Goal: Book appointment/travel/reservation

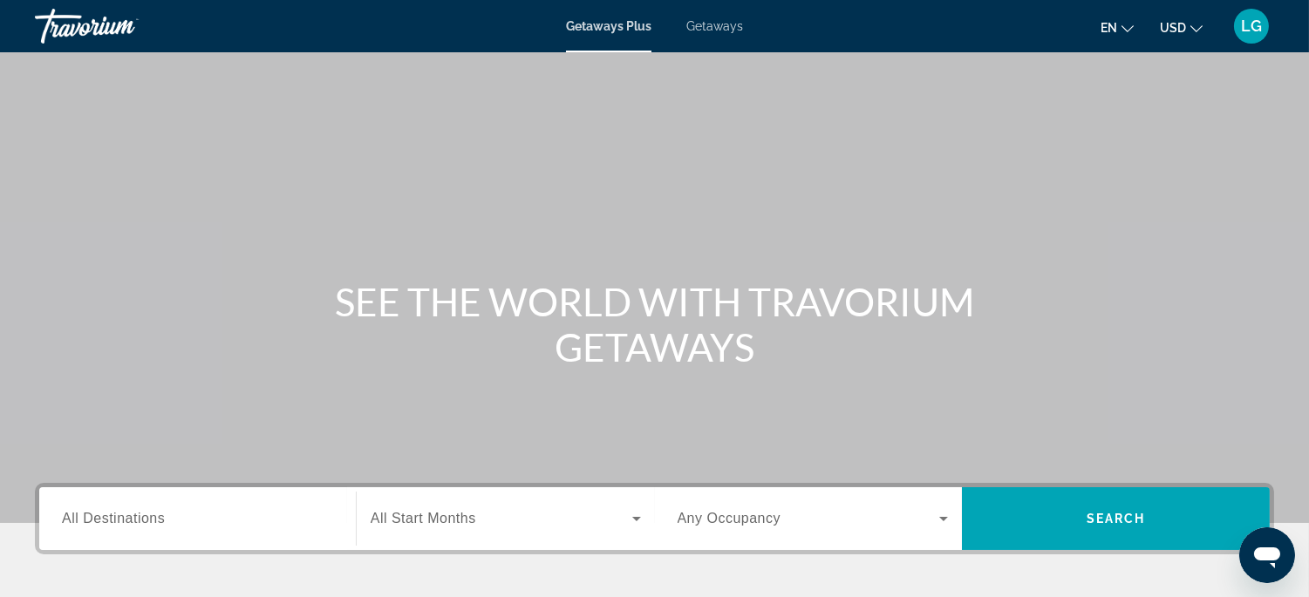
click at [722, 24] on span "Getaways" at bounding box center [714, 26] width 57 height 14
click at [208, 530] on div "Search widget" at bounding box center [197, 519] width 271 height 50
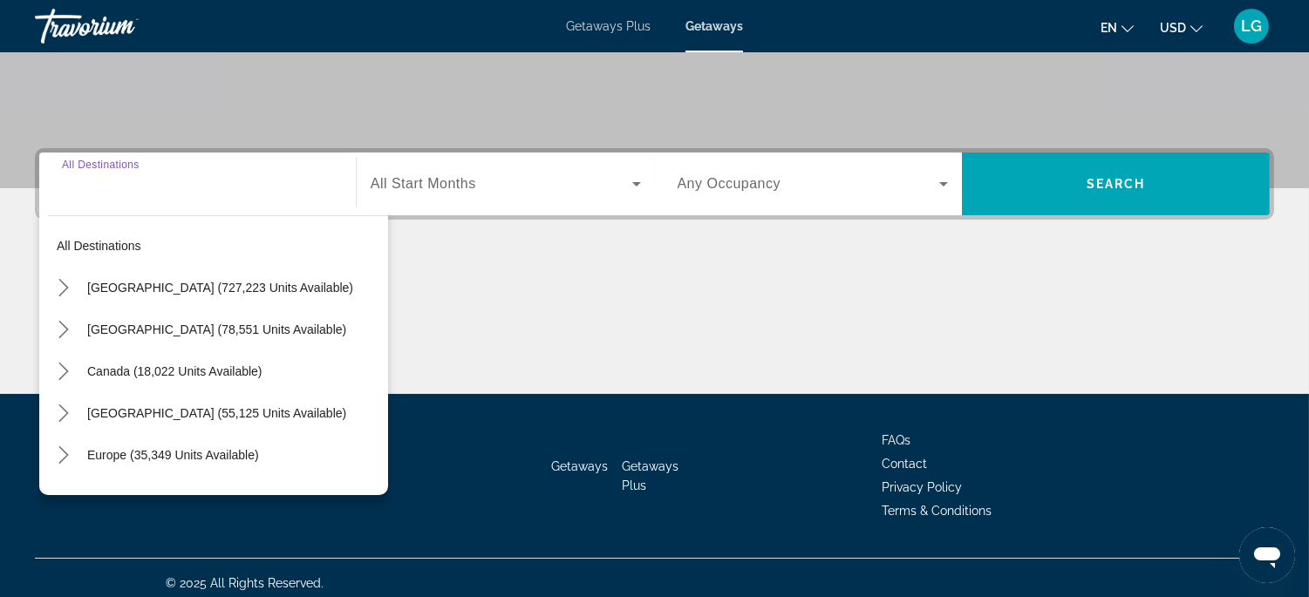
scroll to position [344, 0]
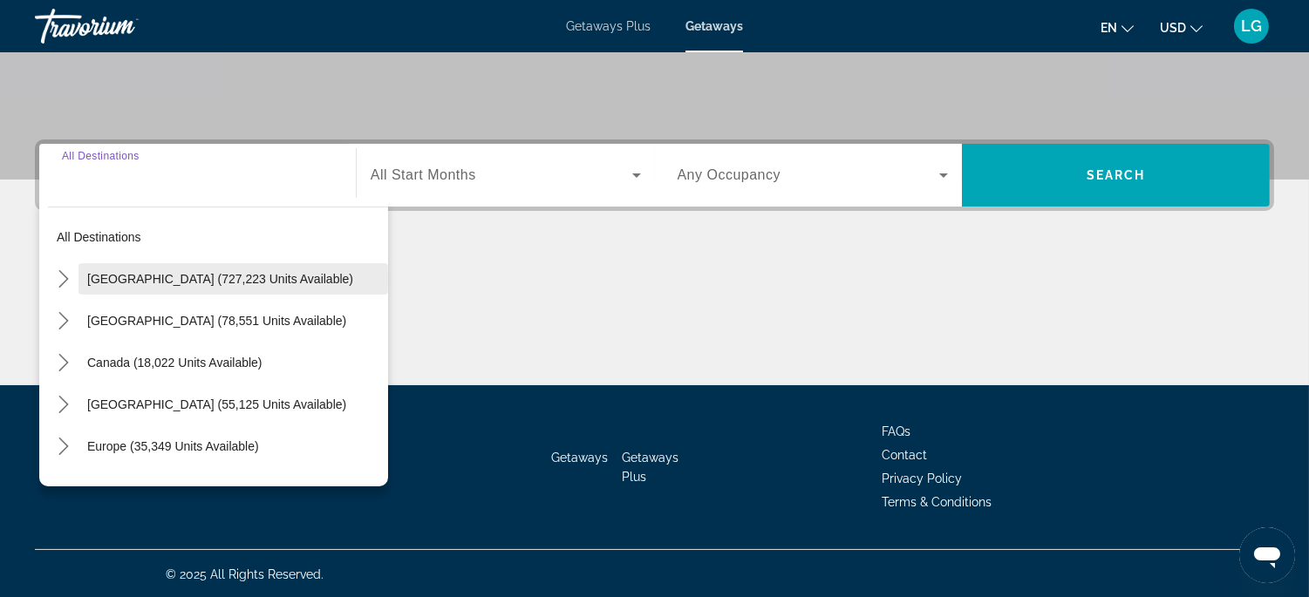
click at [214, 290] on span "Select destination: United States (727,223 units available)" at bounding box center [233, 279] width 310 height 42
type input "**********"
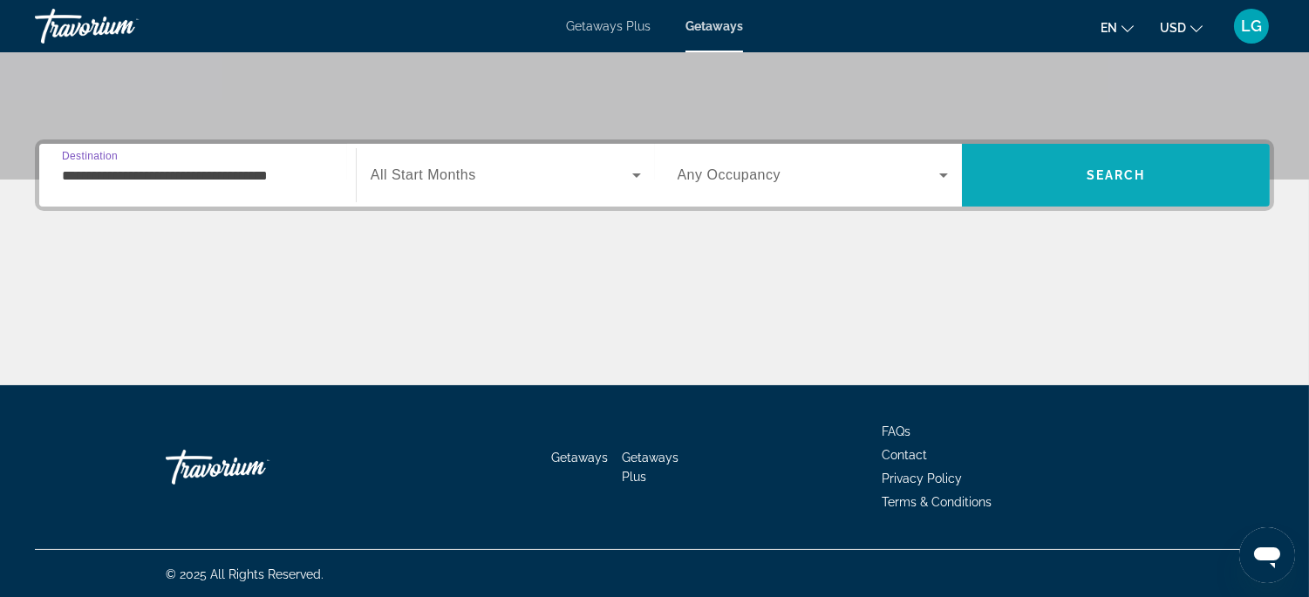
click at [1013, 167] on span "Search" at bounding box center [1116, 175] width 308 height 42
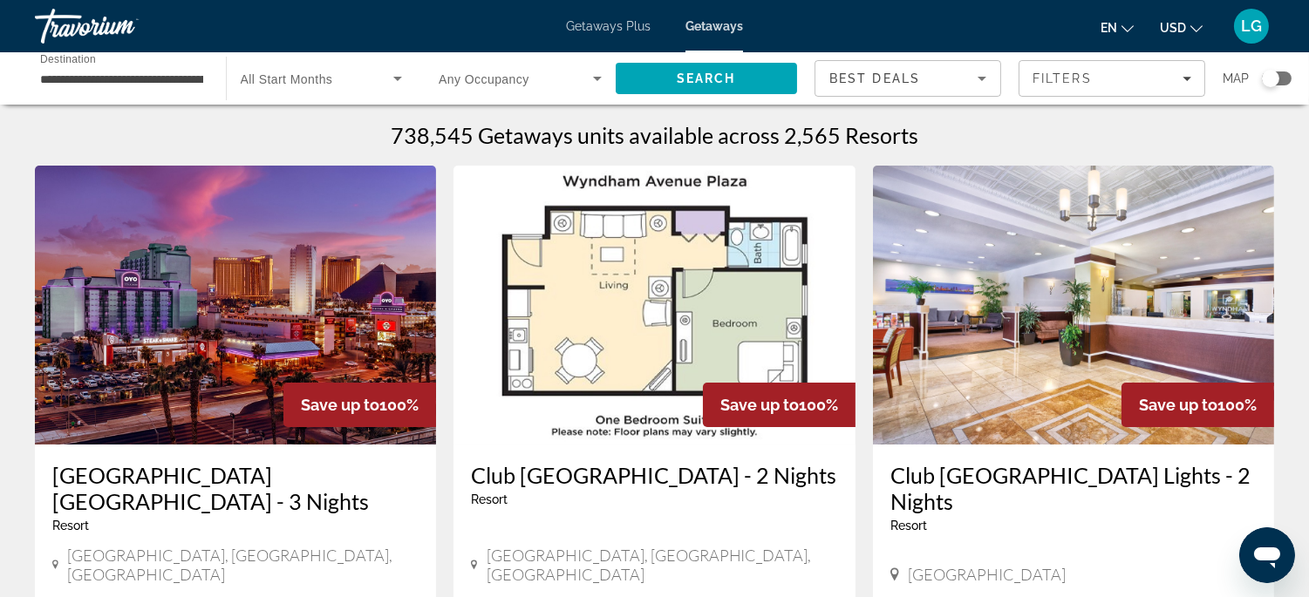
click at [1265, 79] on div "Search widget" at bounding box center [1270, 78] width 17 height 17
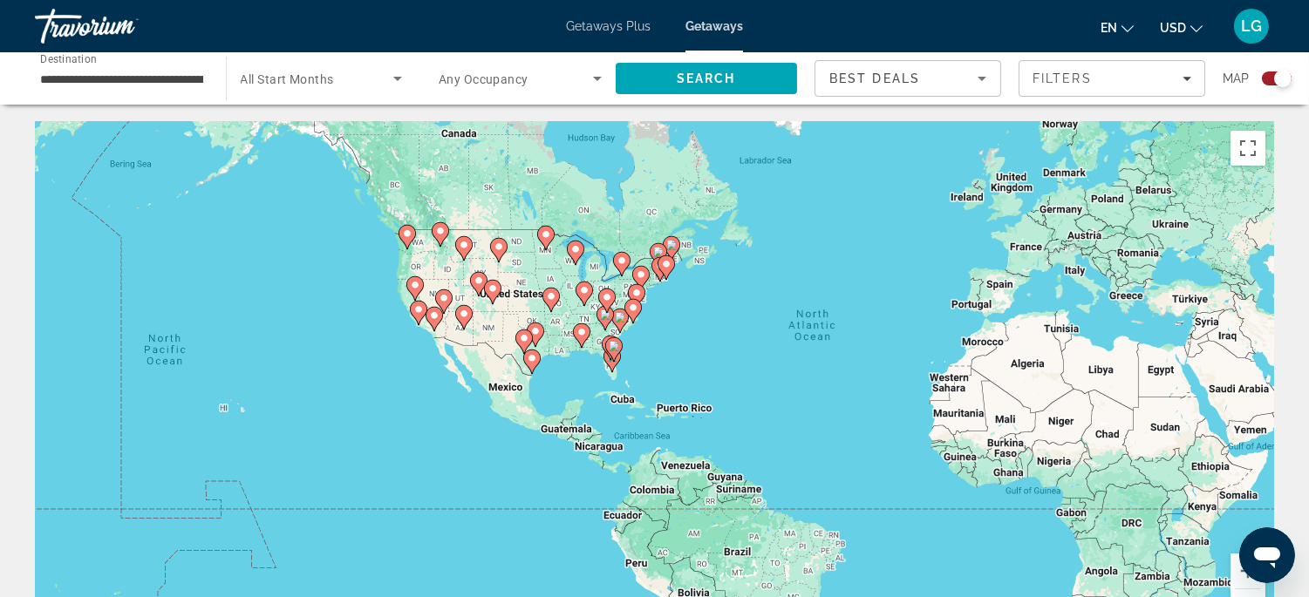
drag, startPoint x: 603, startPoint y: 369, endPoint x: 814, endPoint y: 338, distance: 214.1
click at [814, 338] on div "To activate drag with keyboard, press Alt + Enter. Once in keyboard drag state,…" at bounding box center [654, 383] width 1239 height 523
click at [225, 389] on icon "Main content" at bounding box center [227, 386] width 16 height 23
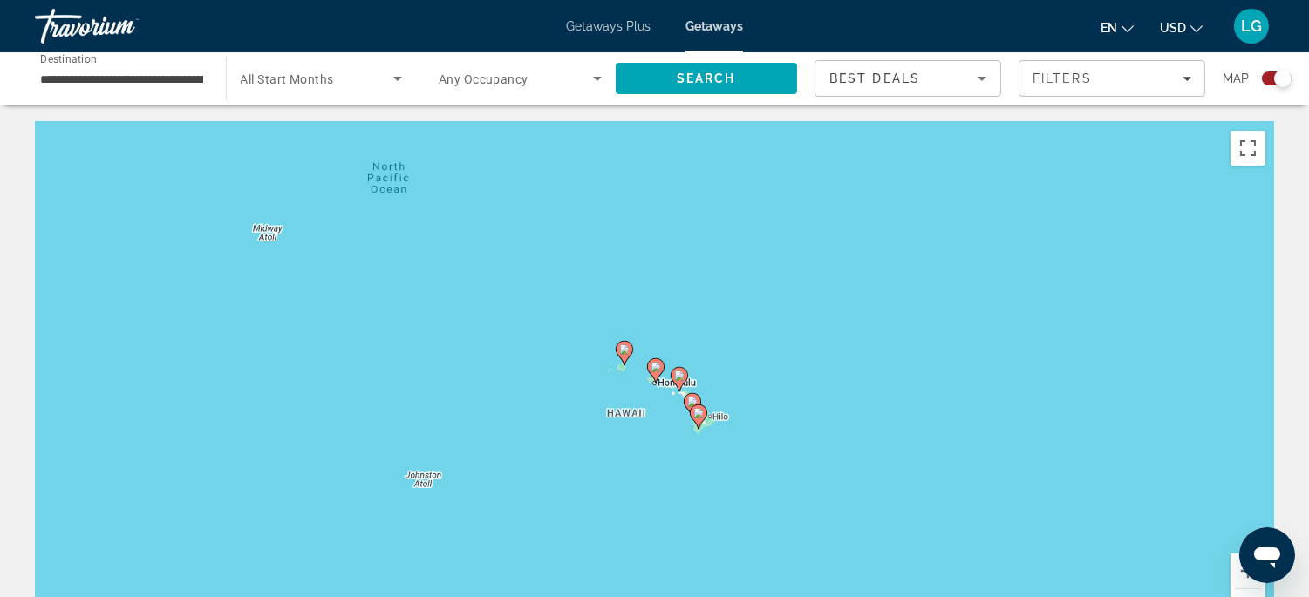
click at [657, 366] on image "Main content" at bounding box center [656, 367] width 10 height 10
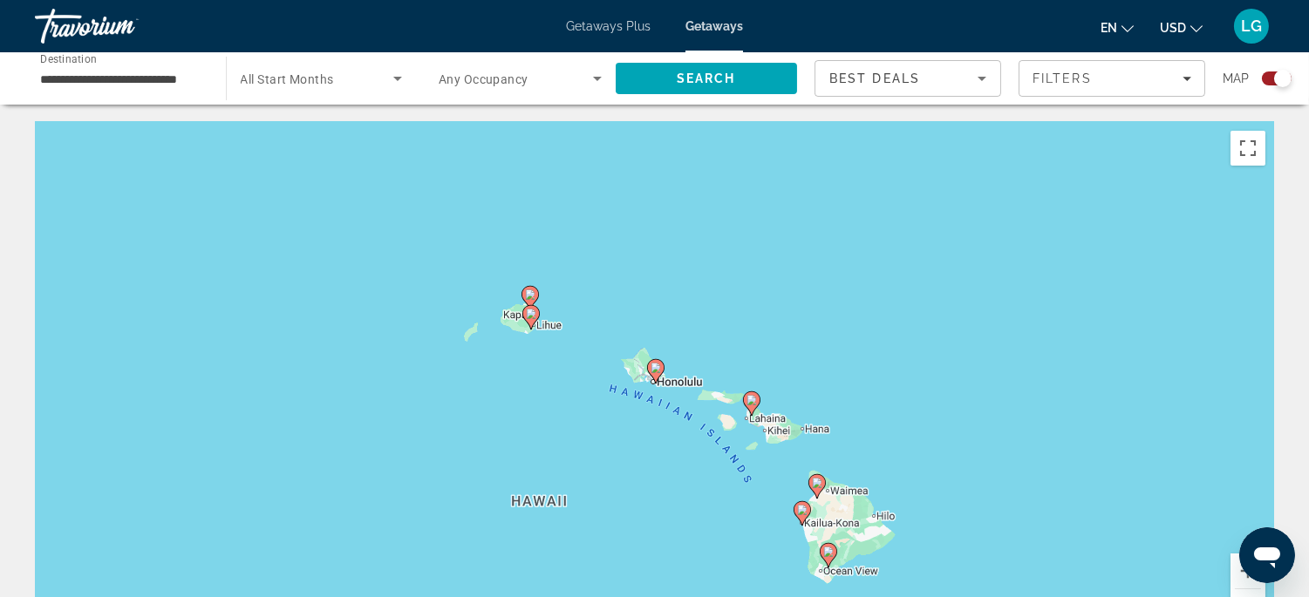
click at [657, 366] on image "Main content" at bounding box center [656, 368] width 10 height 10
type input "**********"
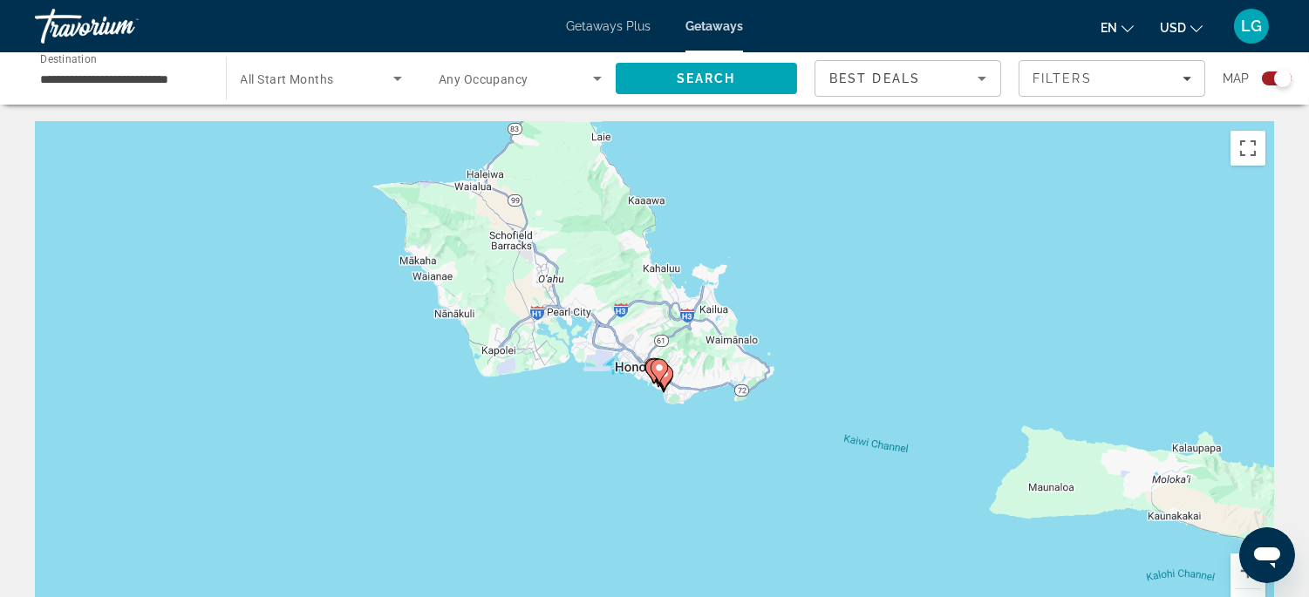
click at [657, 366] on image "Main content" at bounding box center [659, 368] width 10 height 10
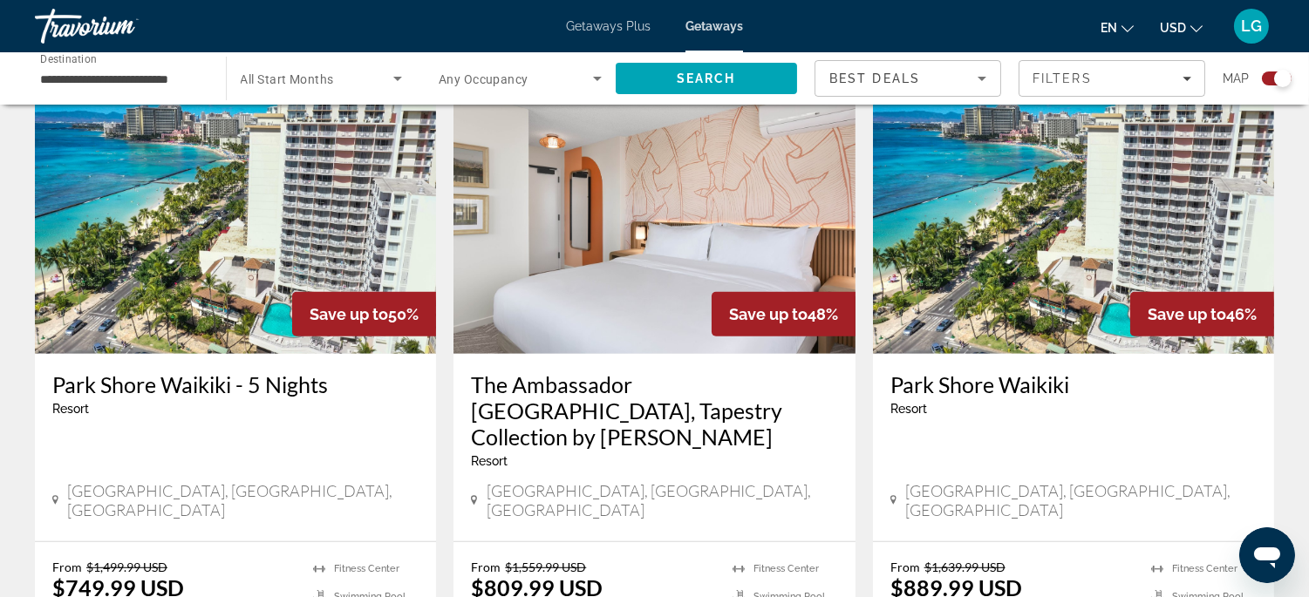
scroll to position [1994, 0]
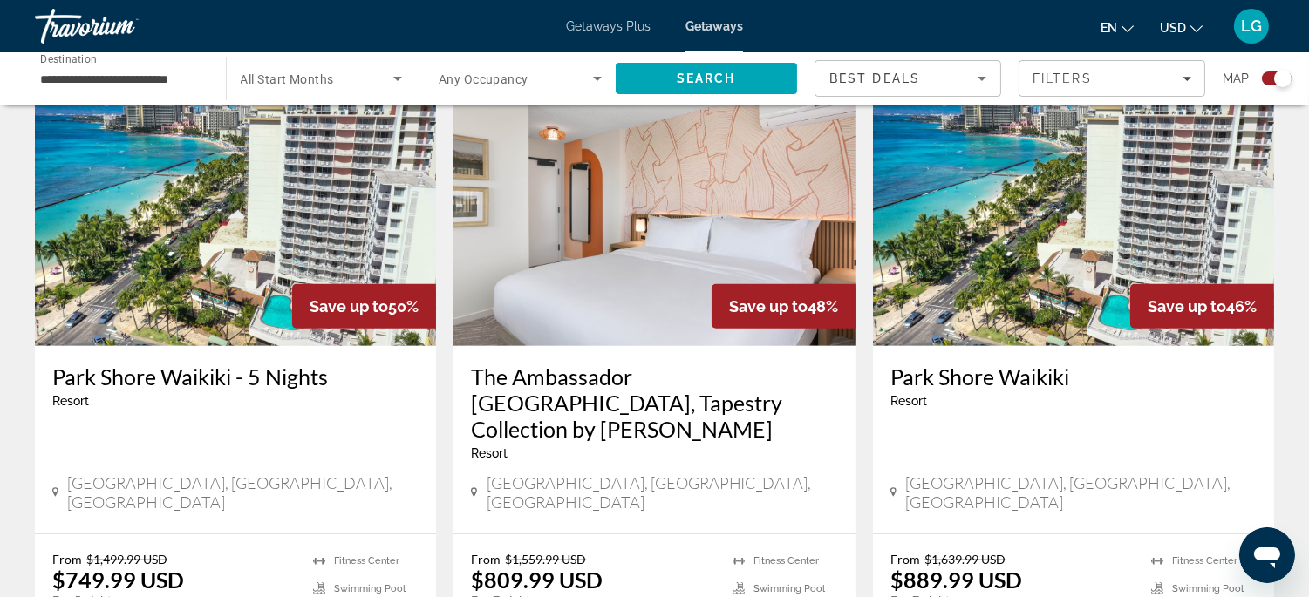
click at [651, 249] on img "Main content" at bounding box center [653, 206] width 401 height 279
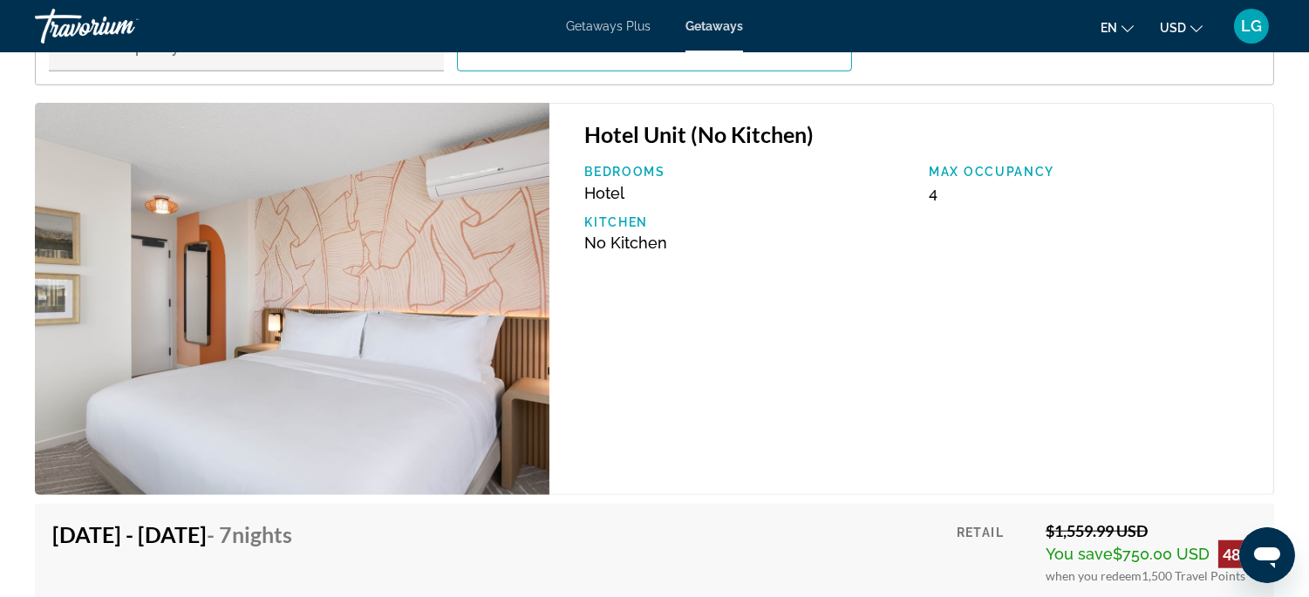
scroll to position [2734, 0]
